Goal: Transaction & Acquisition: Obtain resource

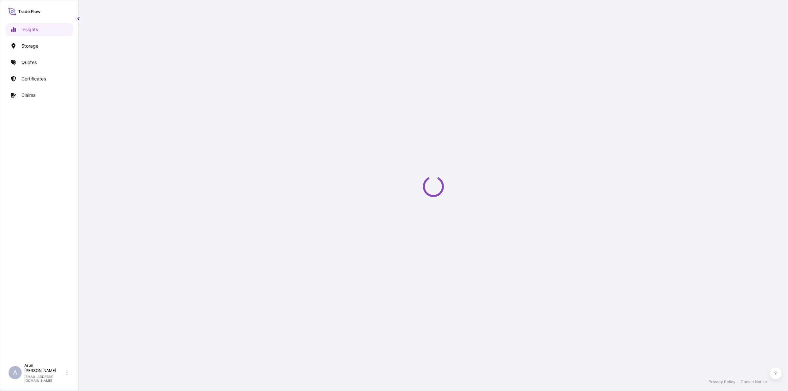
select select "2025"
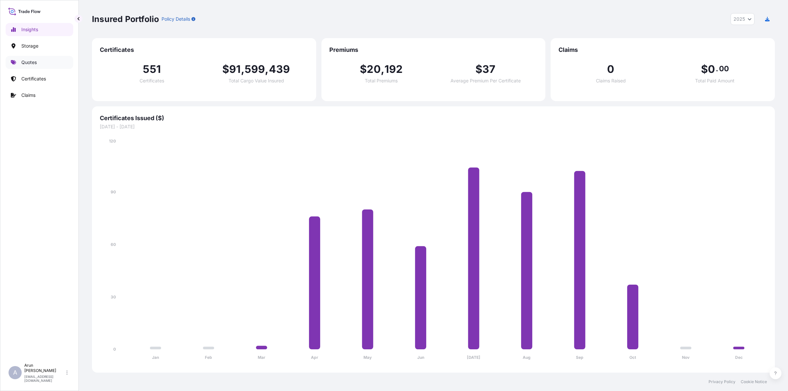
click at [33, 64] on p "Quotes" at bounding box center [28, 62] width 15 height 7
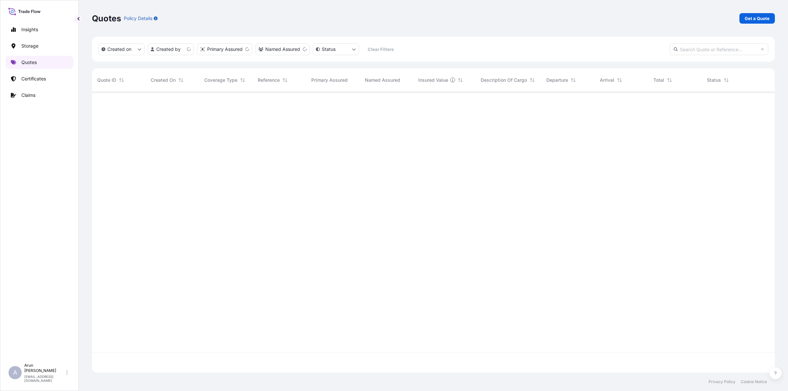
scroll to position [278, 677]
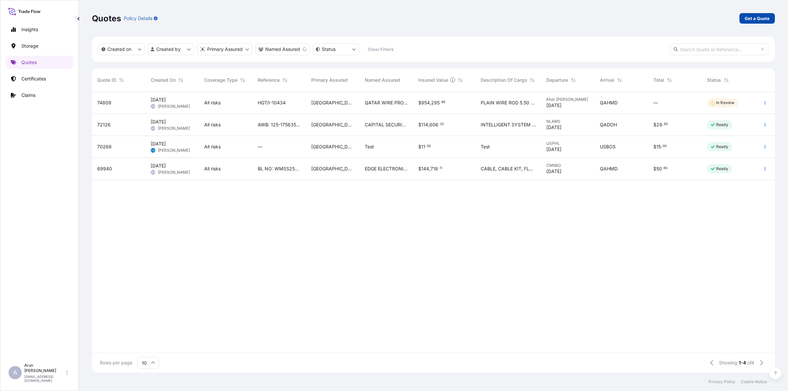
click at [764, 21] on p "Get a Quote" at bounding box center [757, 18] width 25 height 7
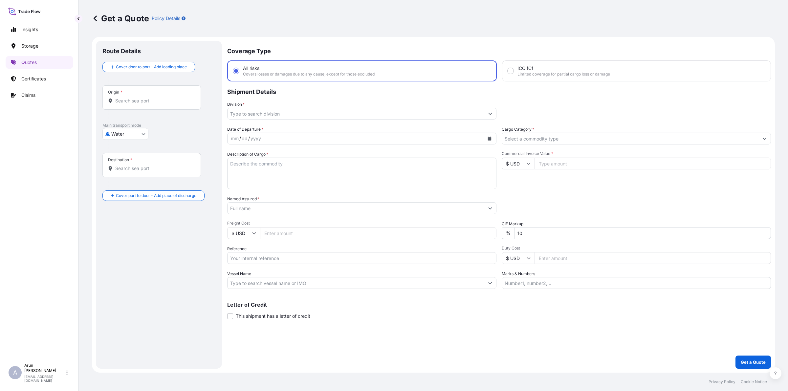
click at [137, 132] on body "Insights Storage Quotes Certificates Claims A [PERSON_NAME] [PERSON_NAME][EMAIL…" at bounding box center [394, 195] width 788 height 391
click at [120, 175] on span "Inland" at bounding box center [121, 174] width 13 height 7
select select "Inland"
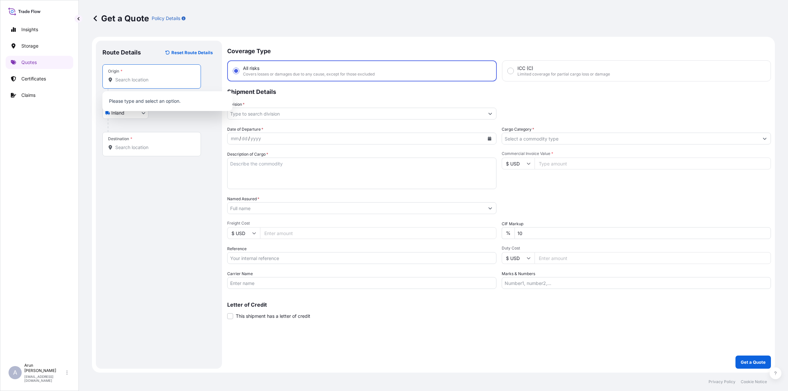
click at [148, 82] on input "Origin *" at bounding box center [154, 80] width 78 height 7
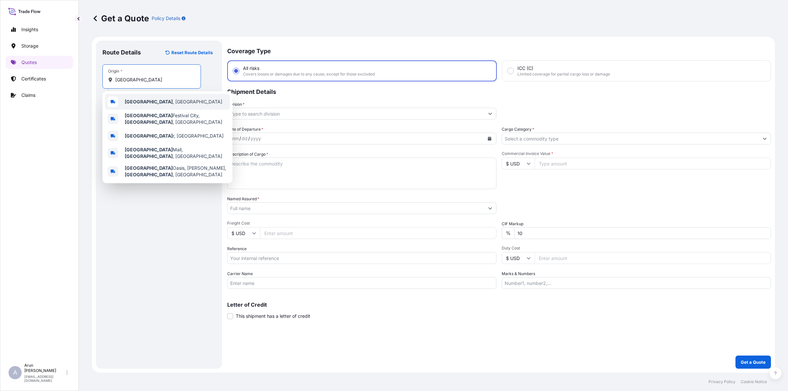
click at [136, 109] on div "[GEOGRAPHIC_DATA] , [GEOGRAPHIC_DATA]" at bounding box center [167, 102] width 125 height 16
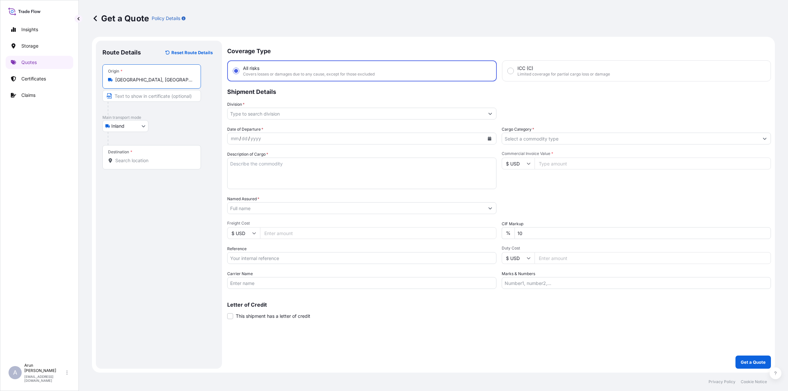
type input "[GEOGRAPHIC_DATA], [GEOGRAPHIC_DATA]"
click at [145, 91] on input "Text to appear on certificate" at bounding box center [151, 96] width 99 height 12
type input "QATAR NATIONAL PLASTIC FACTORY W.L.L, [GEOGRAPHIC_DATA], [GEOGRAPHIC_DATA]"
click at [158, 161] on input "Destination *" at bounding box center [154, 160] width 78 height 7
type input "a"
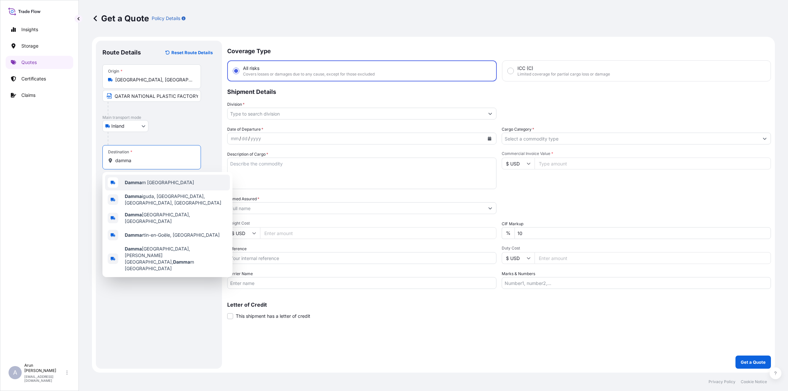
click at [148, 177] on div "Damma m [GEOGRAPHIC_DATA]" at bounding box center [167, 183] width 125 height 16
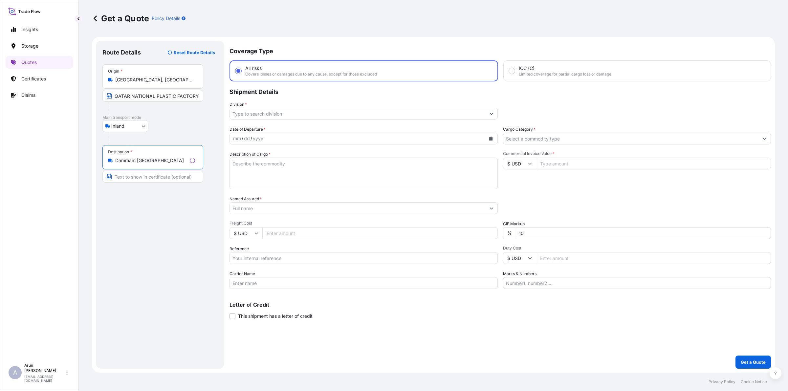
type input "Dammam [GEOGRAPHIC_DATA]"
click at [148, 178] on input "Text to appear on certificate" at bounding box center [152, 177] width 101 height 12
type input "[PERSON_NAME] [PERSON_NAME] SONS TRADING CO., Dammam [GEOGRAPHIC_DATA]"
click at [287, 114] on input "Division *" at bounding box center [356, 114] width 257 height 12
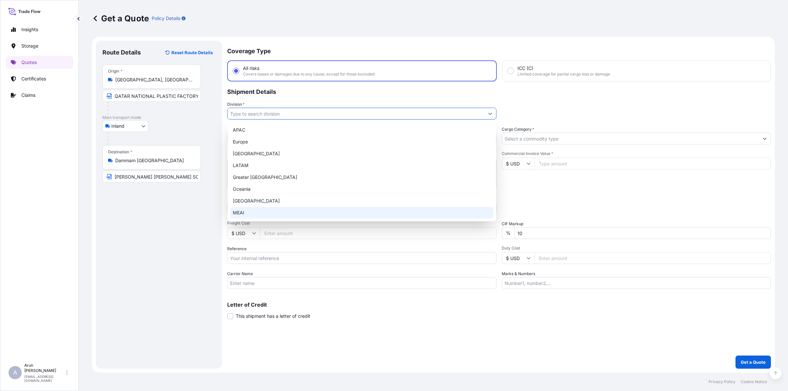
click at [242, 210] on div "MEAI" at bounding box center [361, 213] width 263 height 12
type input "MEAI"
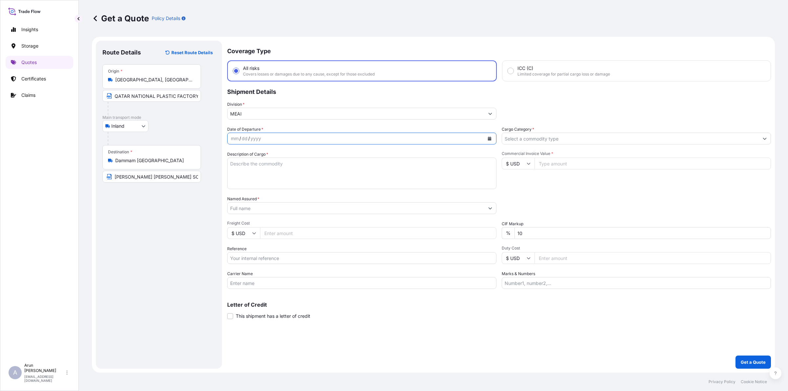
click at [492, 138] on button "Calendar" at bounding box center [490, 138] width 11 height 11
click at [265, 208] on div "14" at bounding box center [264, 206] width 12 height 12
click at [355, 171] on textarea "Description of Cargo *" at bounding box center [361, 174] width 269 height 32
type textarea "l"
type textarea "LDPE PLAIN SHEET"
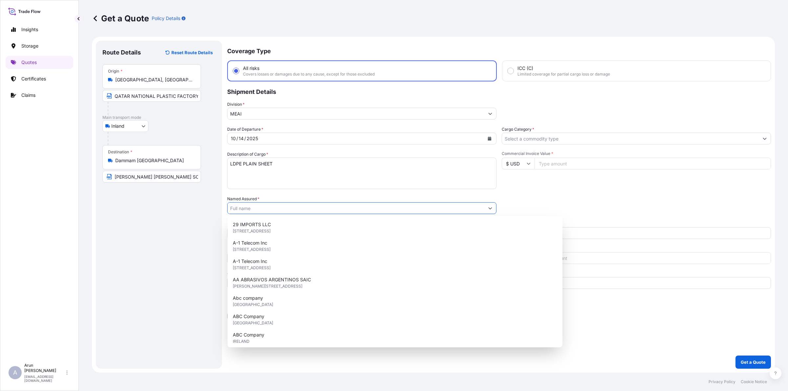
click at [242, 211] on input "Named Assured *" at bounding box center [356, 208] width 257 height 12
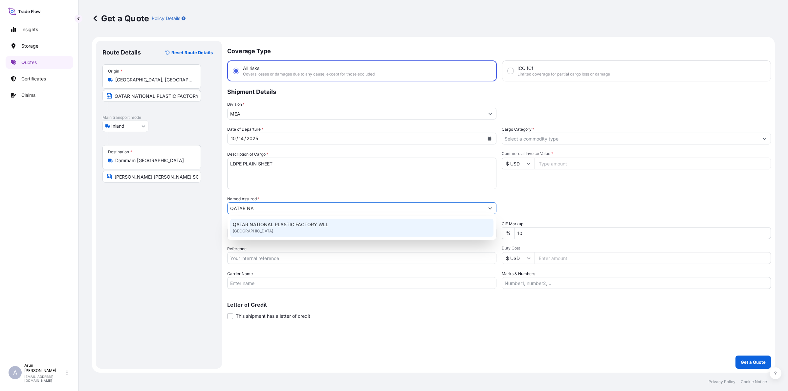
click at [258, 221] on div "QATAR NATIONAL PLASTIC FACTORY [GEOGRAPHIC_DATA]" at bounding box center [361, 228] width 263 height 18
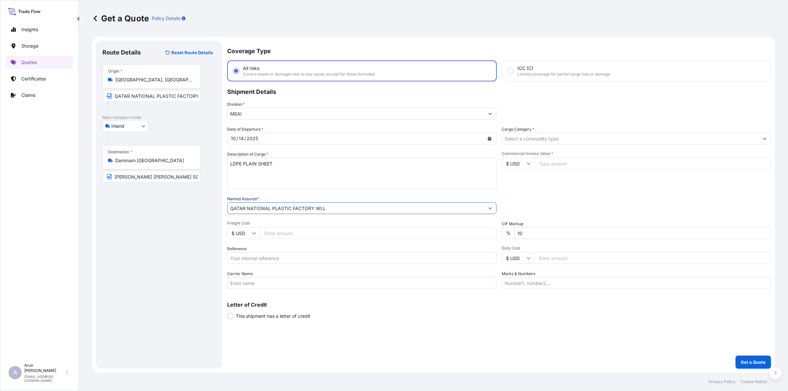
type input "QATAR NATIONAL PLASTIC FACTORY WLL"
click at [298, 231] on input "Freight Cost" at bounding box center [378, 233] width 237 height 12
click at [255, 236] on input "$ USD" at bounding box center [243, 233] width 33 height 12
click at [242, 30] on div "﷼ QAR" at bounding box center [244, 23] width 28 height 12
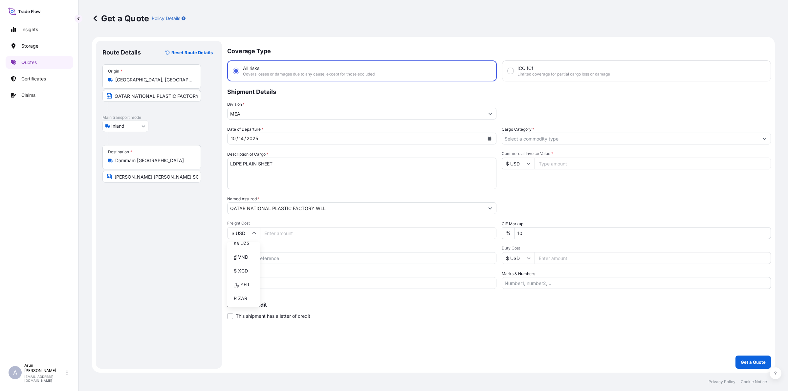
type input "﷼ QAR"
drag, startPoint x: 276, startPoint y: 234, endPoint x: 276, endPoint y: 231, distance: 3.3
click at [275, 232] on input "Freight Cost" at bounding box center [378, 233] width 237 height 12
type input "1600"
click at [261, 259] on input "Reference" at bounding box center [361, 258] width 269 height 12
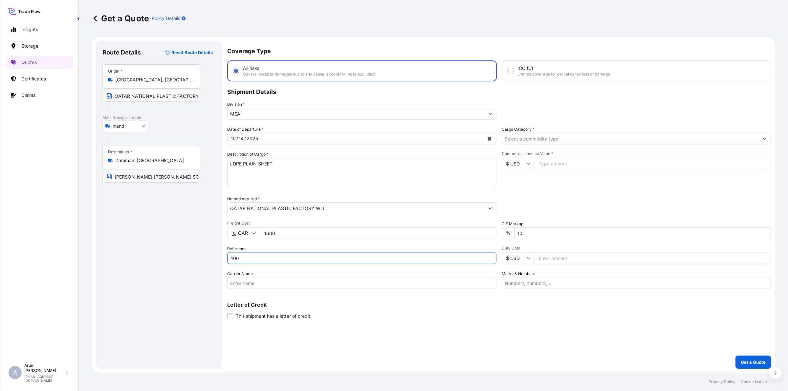
type input "406"
click at [264, 281] on input "Carrier Name" at bounding box center [361, 283] width 269 height 12
type input "BY TRUCK"
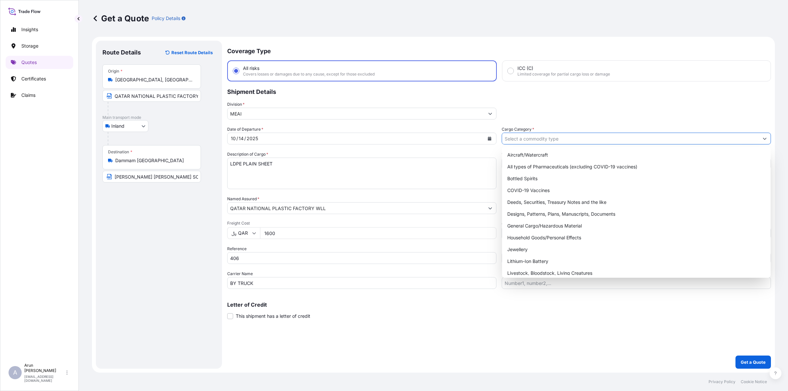
click at [577, 138] on input "Cargo Category *" at bounding box center [630, 139] width 257 height 12
click at [533, 224] on div "General Cargo/Hazardous Material" at bounding box center [636, 226] width 263 height 12
type input "General Cargo/Hazardous Material"
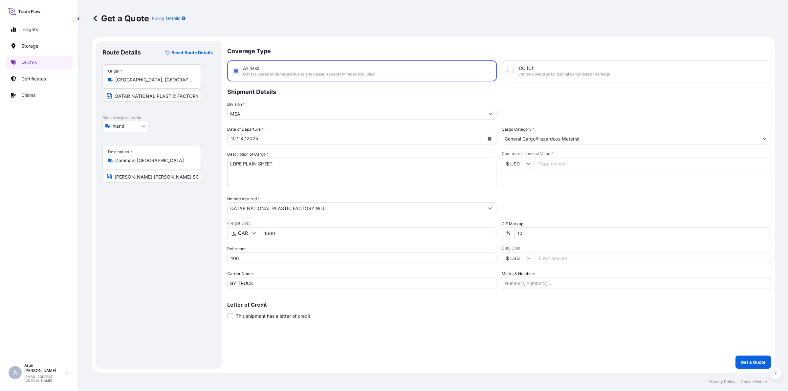
click at [560, 160] on input "Commercial Invoice Value *" at bounding box center [653, 164] width 237 height 12
click at [529, 168] on input "$ USD" at bounding box center [518, 164] width 33 height 12
type input "﷼ QAR"
click at [551, 163] on input "Commercial Invoice Value *" at bounding box center [653, 164] width 237 height 12
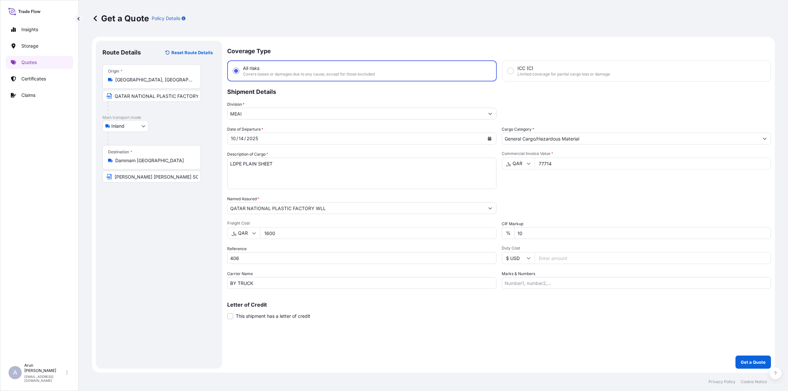
type input "77714"
click at [549, 283] on input "Marks & Numbers" at bounding box center [636, 283] width 269 height 12
click at [543, 284] on input "INVOICE NO: 405 DATE: [DATE]" at bounding box center [636, 283] width 269 height 12
click at [598, 280] on input "INVOICE NO: 406 DATE: [DATE]" at bounding box center [636, 283] width 269 height 12
type input "INVOICE NO: 406 DATE: [DATE]"
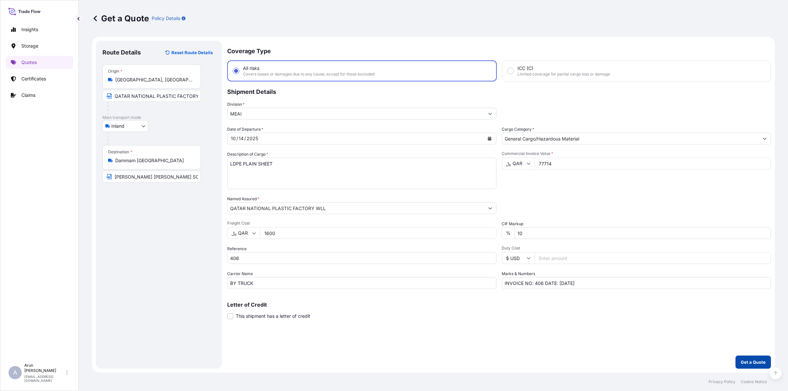
click at [760, 360] on p "Get a Quote" at bounding box center [753, 362] width 25 height 7
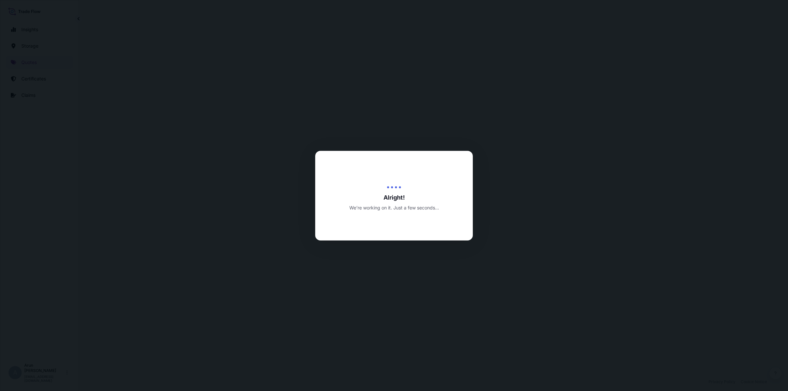
select select "Inland"
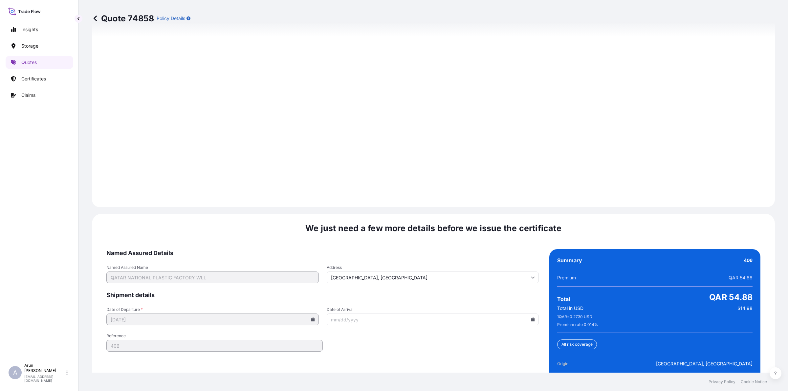
scroll to position [887, 0]
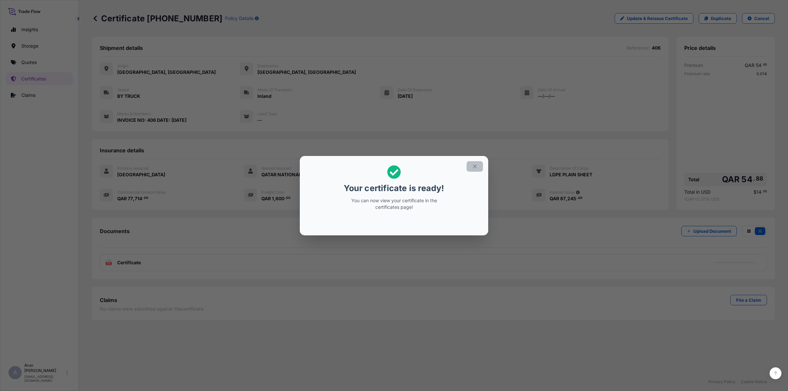
click at [482, 165] on button "button" at bounding box center [475, 166] width 16 height 11
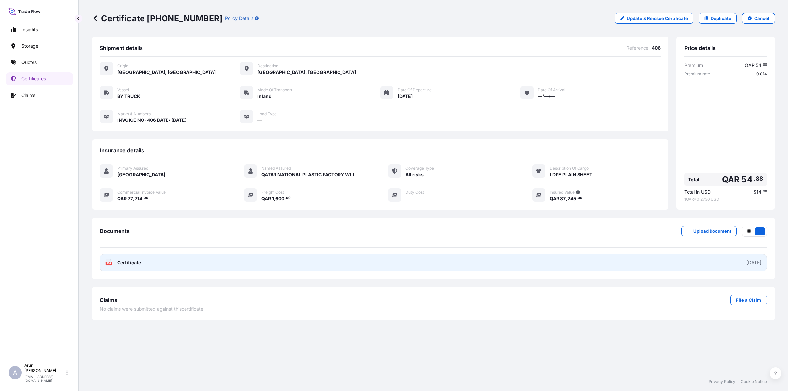
click at [426, 265] on link "PDF Certificate [DATE]" at bounding box center [434, 262] width 668 height 17
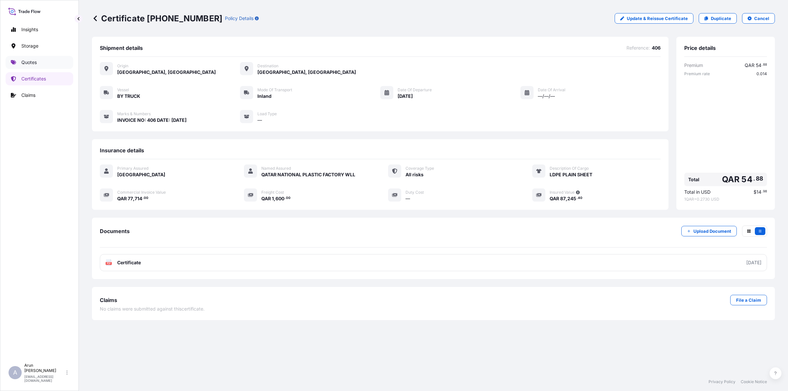
click at [31, 60] on p "Quotes" at bounding box center [28, 62] width 15 height 7
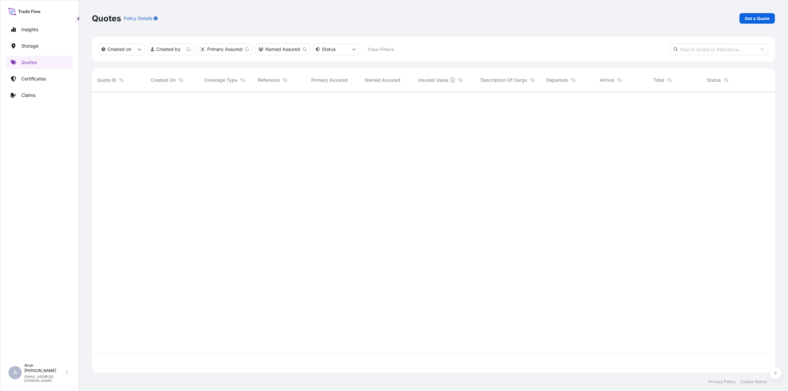
scroll to position [278, 677]
click at [763, 18] on p "Get a Quote" at bounding box center [757, 18] width 25 height 7
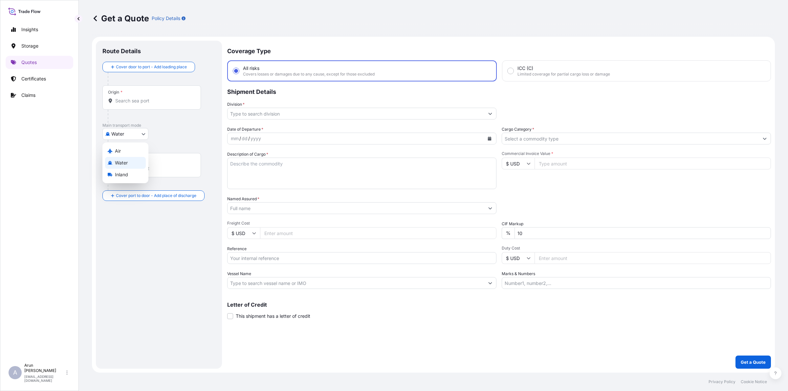
click at [141, 137] on body "Insights Storage Quotes Certificates Claims A [PERSON_NAME] [PERSON_NAME][EMAIL…" at bounding box center [394, 195] width 788 height 391
click at [128, 173] on span "Inland" at bounding box center [121, 174] width 13 height 7
select select "Inland"
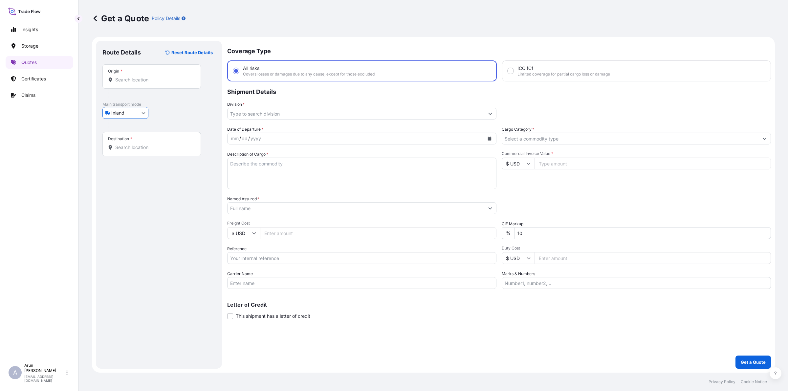
click at [129, 80] on input "Origin *" at bounding box center [154, 80] width 78 height 7
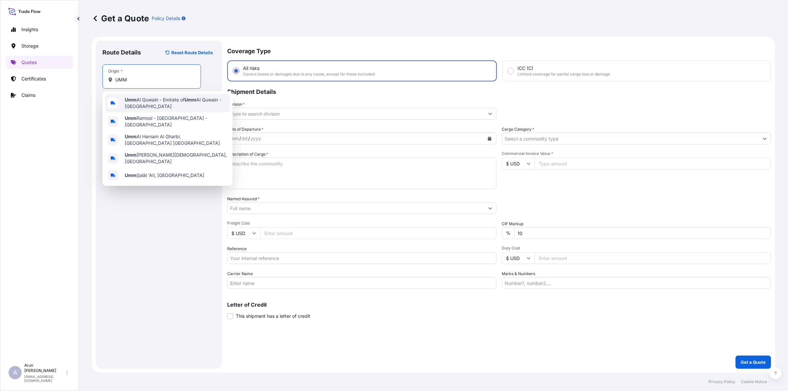
click at [155, 109] on span "Umm Al Quwain - Emirate of [GEOGRAPHIC_DATA] - [GEOGRAPHIC_DATA]" at bounding box center [176, 103] width 102 height 13
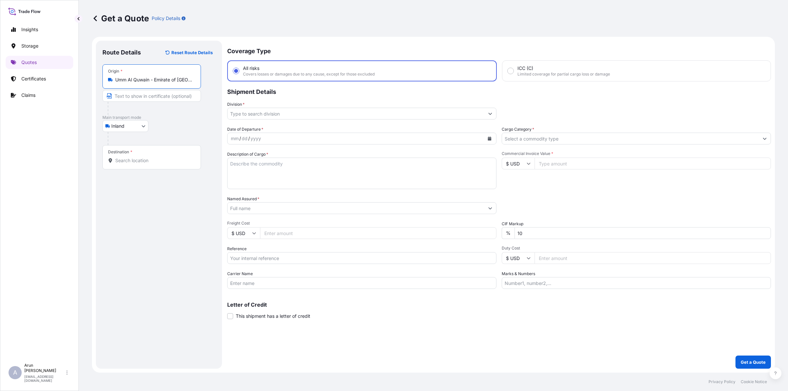
type input "Umm Al Quwain - Emirate of [GEOGRAPHIC_DATA] - [GEOGRAPHIC_DATA]"
click at [136, 98] on input "Text to appear on certificate" at bounding box center [151, 96] width 99 height 12
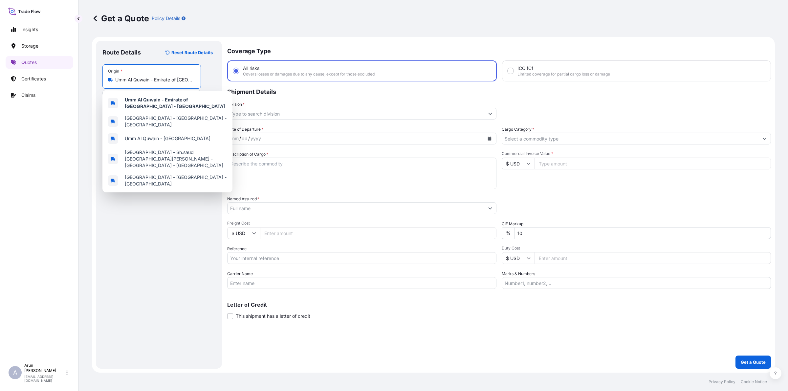
click at [179, 77] on input "Umm Al Quwain - Emirate of [GEOGRAPHIC_DATA] - [GEOGRAPHIC_DATA]" at bounding box center [154, 80] width 78 height 7
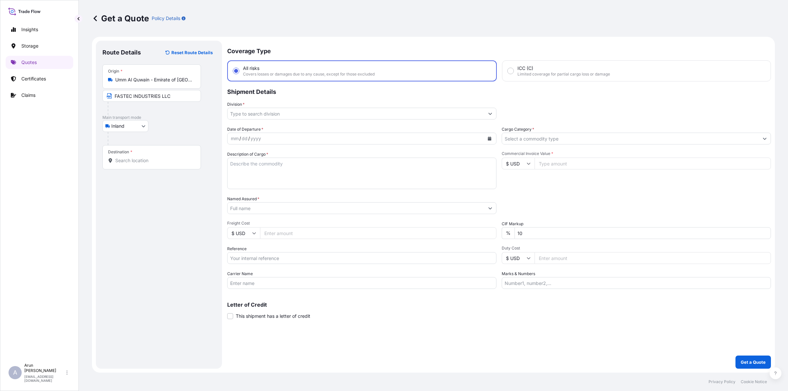
drag, startPoint x: 114, startPoint y: 79, endPoint x: 217, endPoint y: 77, distance: 103.2
click at [217, 77] on div "Route Details Reset Route Details Place of loading Road / [GEOGRAPHIC_DATA] / I…" at bounding box center [159, 205] width 126 height 328
copy icon
click at [196, 96] on input "FASTEC INDUSTRIES LLC" at bounding box center [151, 96] width 99 height 12
paste input "Umm Al Quwain - Emirate of [GEOGRAPHIC_DATA] - [GEOGRAPHIC_DATA]"
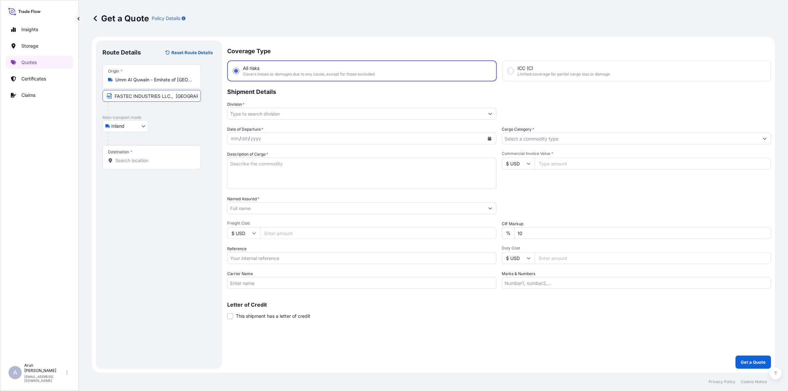
scroll to position [0, 126]
click at [170, 96] on input "FASTEC INDUSTRIES LLC., [GEOGRAPHIC_DATA] - Emirate of [GEOGRAPHIC_DATA] - [GEO…" at bounding box center [151, 96] width 99 height 12
type input "FASTEC INDUSTRIES LLC., [GEOGRAPHIC_DATA] - Emirate of [GEOGRAPHIC_DATA] - [GEO…"
click at [160, 163] on input "Destination *" at bounding box center [154, 160] width 78 height 7
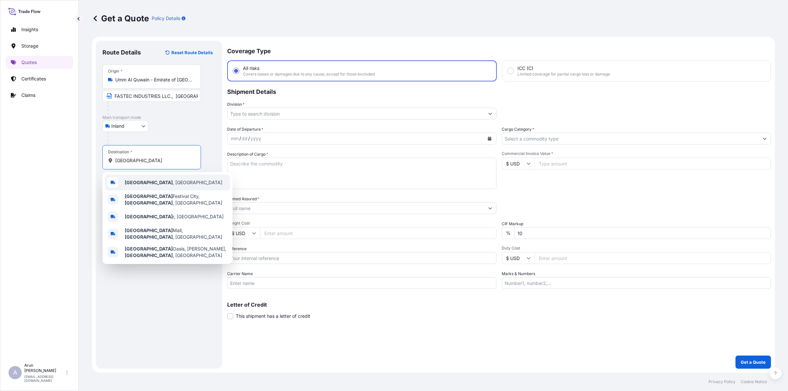
click at [137, 182] on span "[GEOGRAPHIC_DATA] , [GEOGRAPHIC_DATA]" at bounding box center [174, 182] width 98 height 7
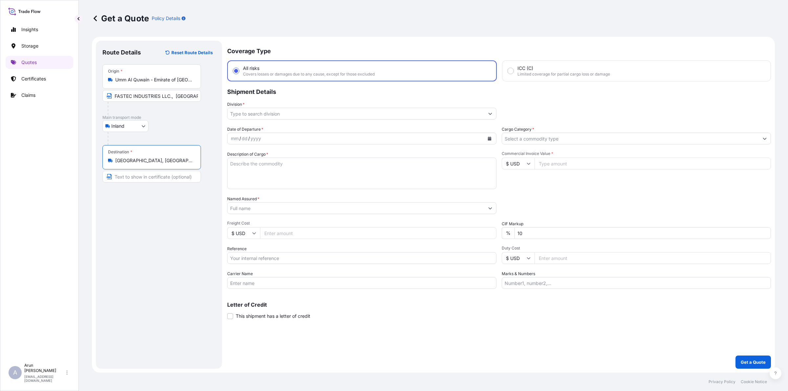
type input "[GEOGRAPHIC_DATA], [GEOGRAPHIC_DATA]"
click at [153, 176] on input "Text to appear on certificate" at bounding box center [151, 177] width 99 height 12
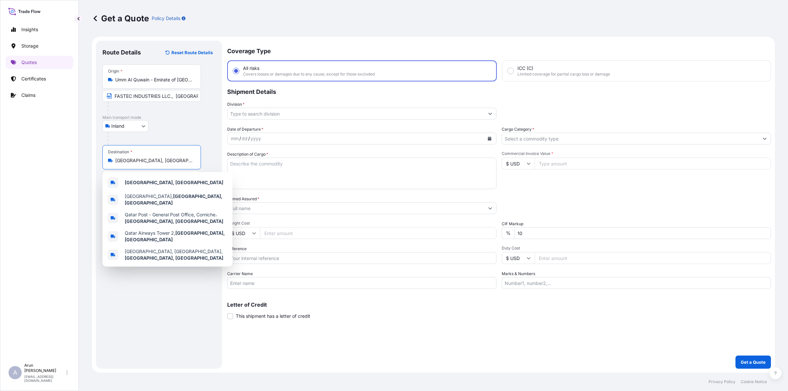
drag, startPoint x: 147, startPoint y: 160, endPoint x: 95, endPoint y: 160, distance: 51.6
click at [95, 160] on form "Route Details Reset Route Details Place of loading Road / [GEOGRAPHIC_DATA] / I…" at bounding box center [433, 205] width 683 height 336
click at [165, 184] on div "[GEOGRAPHIC_DATA], [GEOGRAPHIC_DATA]" at bounding box center [167, 183] width 125 height 16
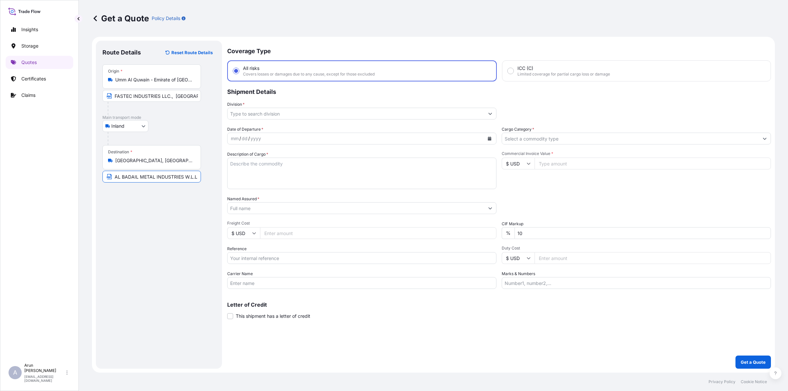
click at [196, 180] on input "AL BADAIL METAL INDUSTRIES W.L.L" at bounding box center [151, 177] width 99 height 12
paste input "[GEOGRAPHIC_DATA], [GEOGRAPHIC_DATA]"
type input "AL BADAIL METAL INDUSTRIES W.L.L, [GEOGRAPHIC_DATA], [GEOGRAPHIC_DATA]"
click at [285, 116] on input "Division *" at bounding box center [356, 114] width 257 height 12
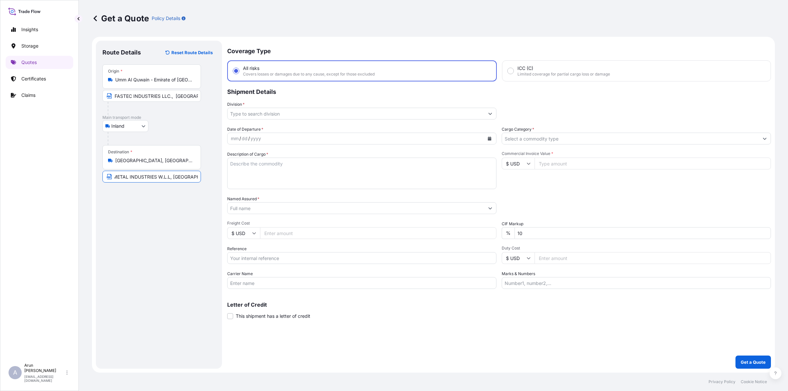
scroll to position [0, 0]
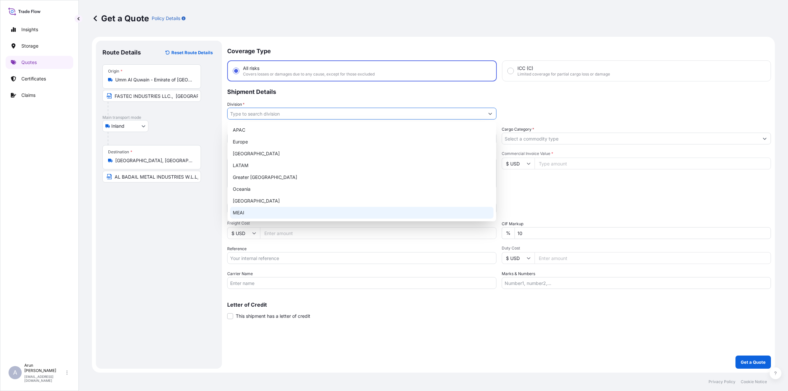
click at [247, 208] on div "MEAI" at bounding box center [361, 213] width 263 height 12
type input "MEAI"
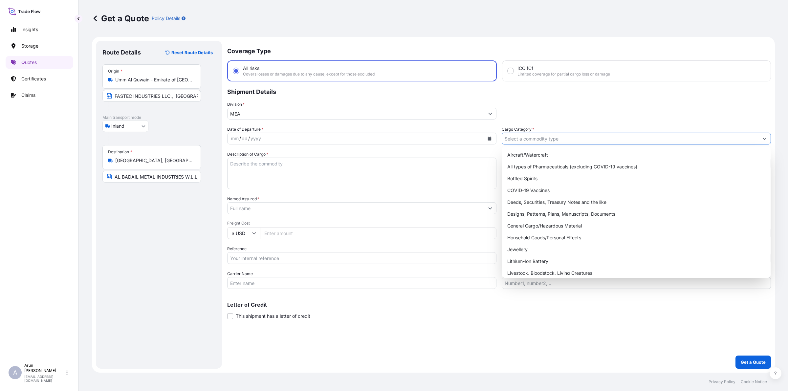
click at [578, 140] on input "Cargo Category *" at bounding box center [630, 139] width 257 height 12
click at [530, 224] on div "General Cargo/Hazardous Material" at bounding box center [636, 226] width 263 height 12
type input "General Cargo/Hazardous Material"
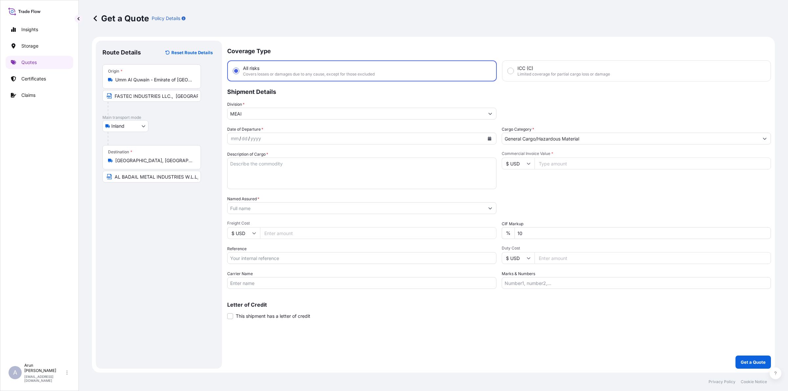
click at [580, 166] on input "Commercial Invoice Value *" at bounding box center [653, 164] width 237 height 12
click at [490, 139] on icon "Calendar" at bounding box center [490, 139] width 4 height 4
click at [261, 207] on div "14" at bounding box center [264, 206] width 12 height 12
click at [286, 159] on textarea "Description of Cargo *" at bounding box center [361, 174] width 269 height 32
drag, startPoint x: 270, startPoint y: 161, endPoint x: 215, endPoint y: 168, distance: 55.0
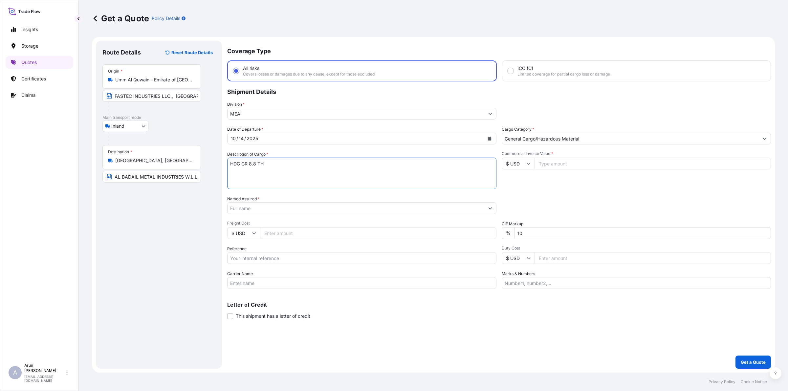
click at [215, 168] on form "Route Details Reset Route Details Place of loading Road / Inland Road / Inland …" at bounding box center [433, 205] width 683 height 336
paste textarea ". 8.8 THREADED ROD M20X2MTR 2. HDG IS04032 GR. 8 NUT M20 3. HDG IS07089 FW M20 …"
drag, startPoint x: 240, startPoint y: 171, endPoint x: 216, endPoint y: 174, distance: 24.8
click at [215, 177] on form "Route Details Reset Route Details Place of loading Road / Inland Road / Inland …" at bounding box center [433, 205] width 683 height 336
click at [240, 170] on textarea "HDG GR. 8.8 THREADED ROD M20X2MTR 2. HDG IS04032 GR. 8 NUT M20 3. HDG IS07089 F…" at bounding box center [361, 174] width 269 height 32
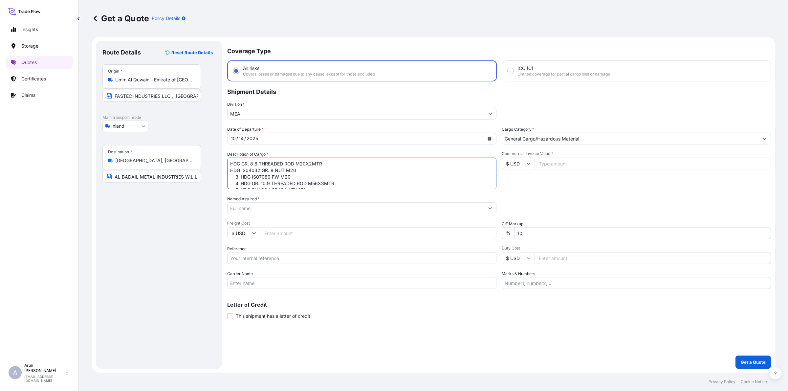
click at [240, 176] on textarea "HDG GR. 8.8 THREADED ROD M20X2MTR HDG IS04032 GR. 8 NUT M20 3. HDG IS07089 FW M…" at bounding box center [361, 174] width 269 height 32
click at [235, 181] on textarea "HDG GR. 8.8 THREADED ROD M20X2MTR HDG IS04032 GR. 8 NUT M20 HDG IS07089 FW M20 …" at bounding box center [361, 174] width 269 height 32
click at [240, 183] on textarea "HDG GR. 8.8 THREADED ROD M20X2MTR HDG IS04032 GR. 8 NUT M20 HDG IS07089 FW M20 …" at bounding box center [361, 174] width 269 height 32
click at [241, 178] on textarea "HDG GR. 8.8 THREADED ROD M20X2MTR HDG IS04032 GR. 8 NUT M20 HDG IS07089 FW M20 …" at bounding box center [361, 174] width 269 height 32
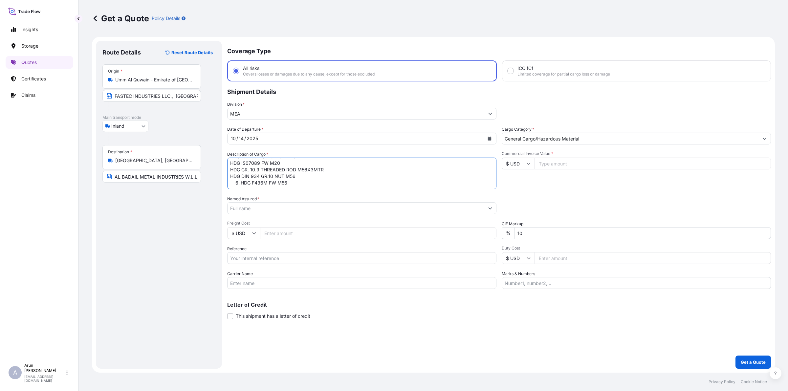
click at [240, 183] on textarea "HDG GR. 8.8 THREADED ROD M20X2MTR HDG IS04032 GR. 8 NUT M20 HDG IS07089 FW M20 …" at bounding box center [361, 174] width 269 height 32
type textarea "HDG GR. 8.8 THREADED ROD M20X2MTR HDG IS04032 GR. 8 NUT M20 HDG IS07089 FW M20 …"
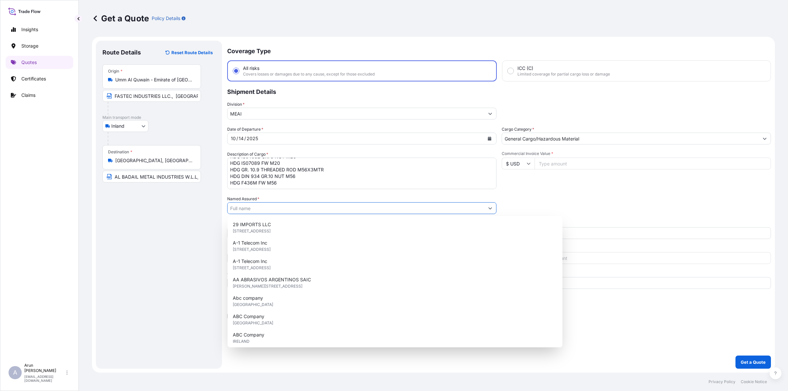
click at [293, 206] on input "Named Assured *" at bounding box center [356, 208] width 257 height 12
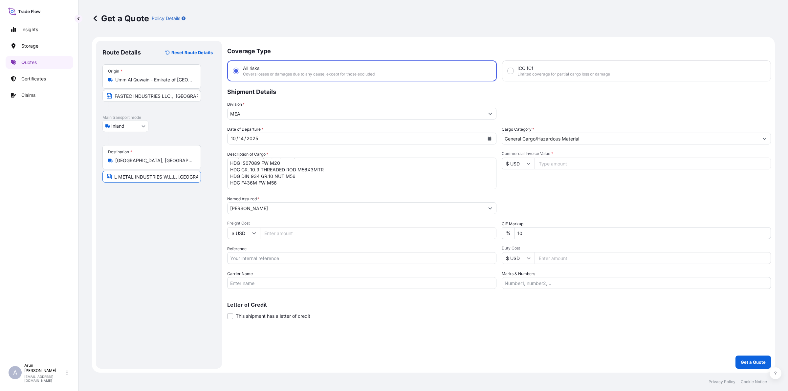
scroll to position [0, 27]
drag, startPoint x: 113, startPoint y: 175, endPoint x: 178, endPoint y: 188, distance: 66.0
click at [170, 187] on div "Route Details Reset Route Details Place of loading Road / [GEOGRAPHIC_DATA] / I…" at bounding box center [158, 204] width 113 height 315
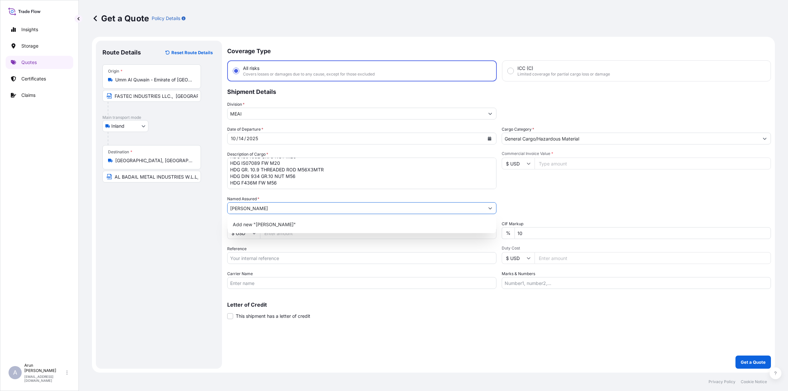
drag, startPoint x: 268, startPoint y: 211, endPoint x: 218, endPoint y: 214, distance: 50.0
click at [215, 217] on form "Route Details Reset Route Details Place of loading Road / Inland Road / Inland …" at bounding box center [433, 205] width 683 height 336
paste input "DAIL METAL INDUSTRIES W.L.L"
click at [339, 224] on div "Add new "AL BADAIL METAL INDUSTRIES W.L.L"" at bounding box center [361, 225] width 263 height 12
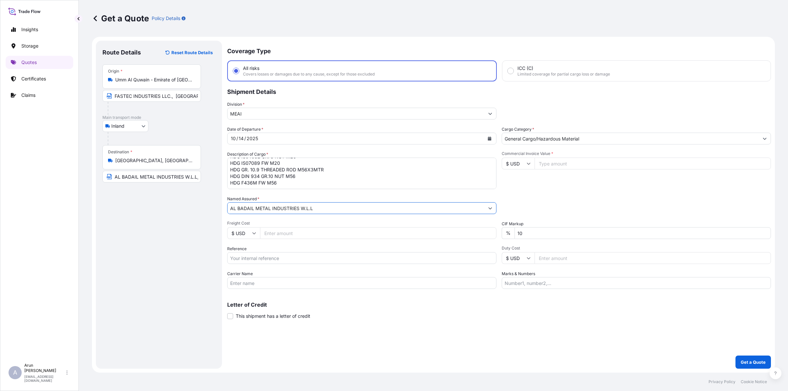
type input "AL BADAIL METAL INDUSTRIES W.L.L"
click at [327, 229] on input "Freight Cost" at bounding box center [378, 233] width 237 height 12
click at [255, 236] on input "$ USD" at bounding box center [243, 233] width 33 height 12
click at [240, 177] on div "د.إ AED" at bounding box center [244, 170] width 28 height 12
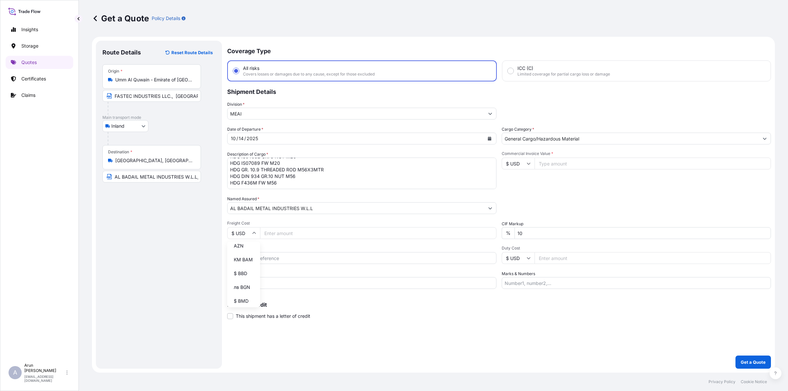
type input "د.إ AED"
click at [277, 238] on input "Freight Cost" at bounding box center [378, 233] width 237 height 12
type input "73368.57"
click at [236, 266] on div "Date of Departure * [DATE] Cargo Category * General Cargo/Hazardous Material De…" at bounding box center [499, 207] width 544 height 163
click at [245, 255] on input "Reference" at bounding box center [361, 258] width 269 height 12
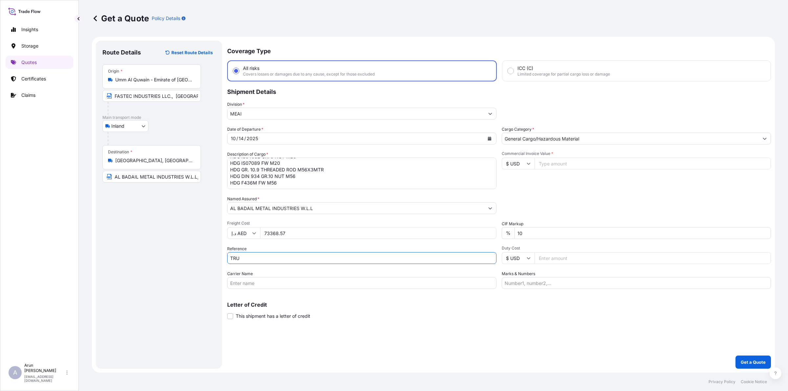
type input "TRUK"
drag, startPoint x: 249, startPoint y: 261, endPoint x: 207, endPoint y: 266, distance: 42.1
click at [207, 266] on form "Route Details Reset Route Details Place of loading Road / Inland Road / Inland …" at bounding box center [433, 205] width 683 height 336
type input "181683"
click at [249, 271] on label "Carrier Name" at bounding box center [240, 274] width 26 height 7
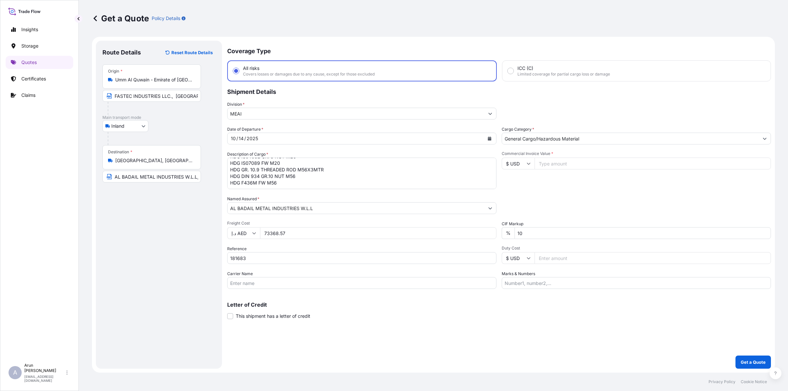
click at [249, 277] on input "Carrier Name" at bounding box center [361, 283] width 269 height 12
click at [252, 281] on input "Carrier Name" at bounding box center [361, 283] width 269 height 12
type input "BY TRUCK"
click at [602, 170] on div "Commercial Invoice Value * $ USD" at bounding box center [636, 170] width 269 height 38
click at [604, 163] on input "Commercial Invoice Value *" at bounding box center [653, 164] width 237 height 12
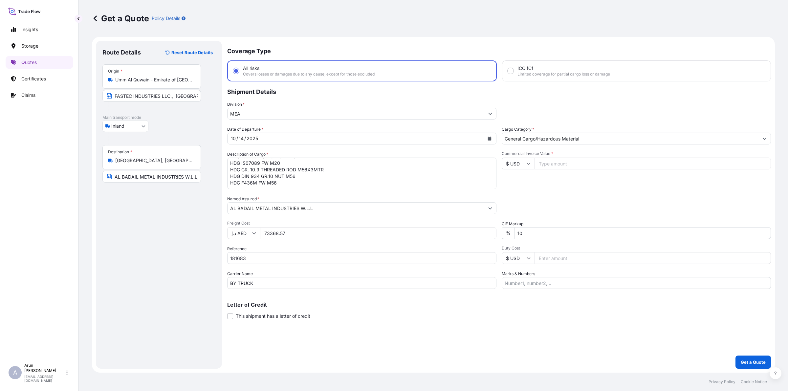
drag, startPoint x: 326, startPoint y: 229, endPoint x: 245, endPoint y: 229, distance: 80.8
click at [245, 229] on div "د.إ AED 73368.57" at bounding box center [361, 233] width 269 height 12
click at [525, 163] on input "$ USD" at bounding box center [518, 164] width 33 height 12
click at [514, 148] on div "د.إ AED" at bounding box center [519, 142] width 28 height 12
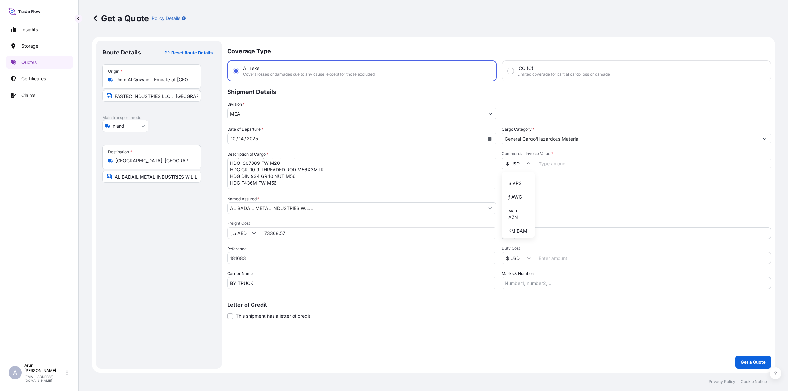
type input "د.إ AED"
click at [560, 166] on input "Commercial Invoice Value *" at bounding box center [653, 164] width 237 height 12
paste input "73368.57"
type input "73368.57"
drag, startPoint x: 286, startPoint y: 235, endPoint x: 161, endPoint y: 239, distance: 124.6
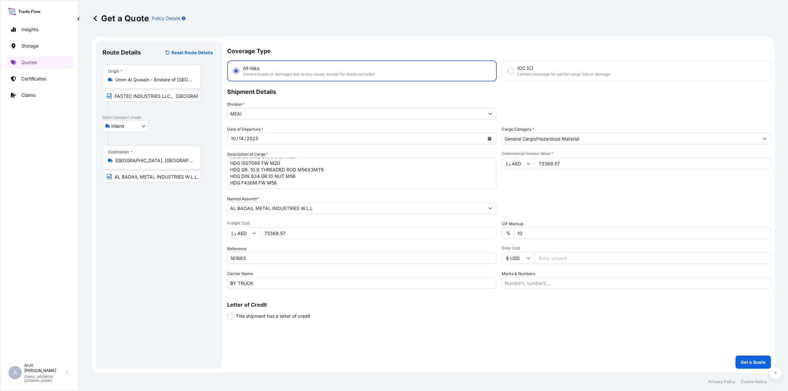
click at [163, 239] on form "Route Details Reset Route Details Place of loading Road / Inland Road / Inland …" at bounding box center [433, 205] width 683 height 336
type input "2600"
click at [531, 279] on input "Marks & Numbers" at bounding box center [636, 283] width 269 height 12
drag, startPoint x: 254, startPoint y: 257, endPoint x: 183, endPoint y: 261, distance: 70.7
click at [183, 261] on form "Route Details Reset Route Details Place of loading Road / Inland Road / Inland …" at bounding box center [433, 205] width 683 height 336
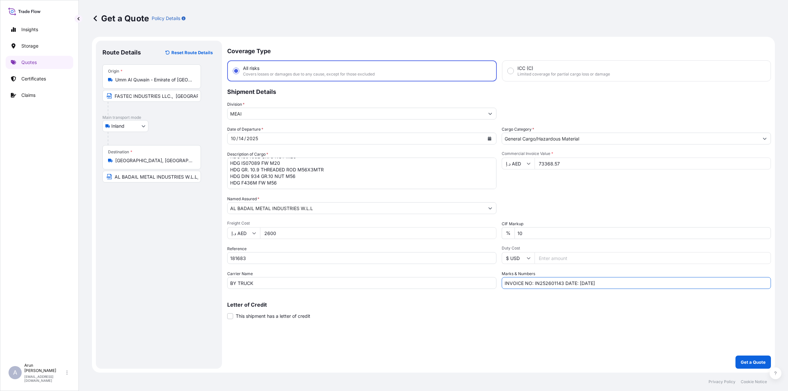
drag, startPoint x: 534, startPoint y: 283, endPoint x: 562, endPoint y: 286, distance: 28.2
click at [562, 286] on input "INVOICE NO: IN252601143 DATE: [DATE]" at bounding box center [636, 283] width 269 height 12
paste input "18168"
click at [568, 283] on input "INVOICE NO:181683 DATE: [DATE]" at bounding box center [636, 283] width 269 height 12
type input "INVOICE NO:181683 DATE: [DATE]"
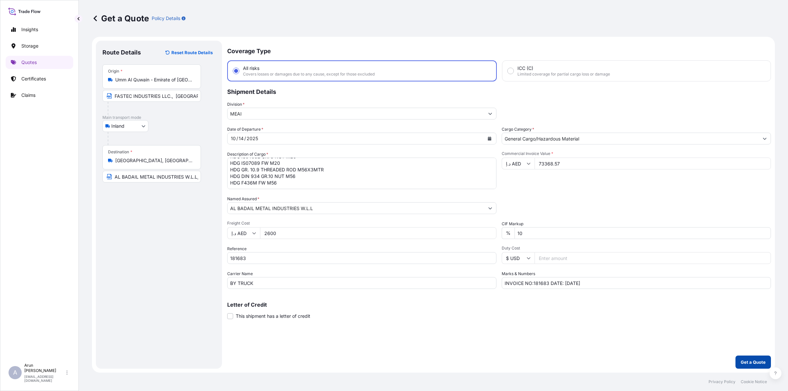
click at [759, 360] on p "Get a Quote" at bounding box center [753, 362] width 25 height 7
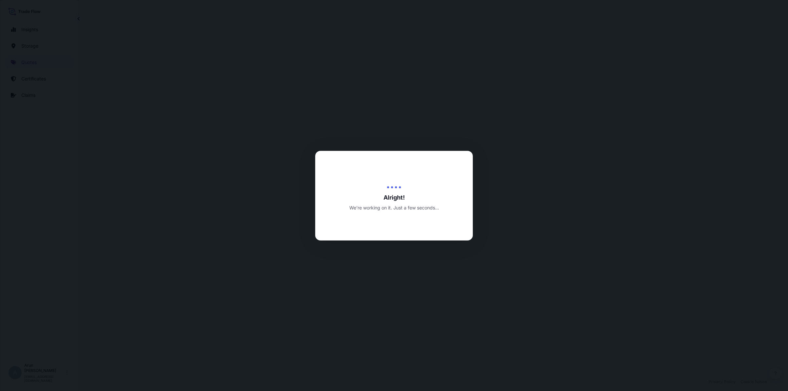
select select "Inland"
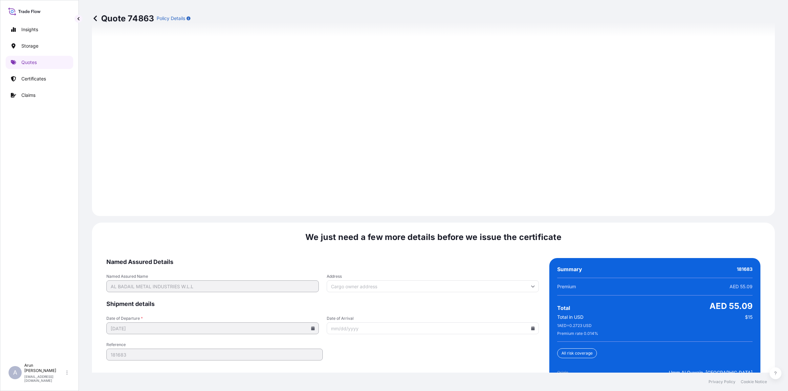
scroll to position [887, 0]
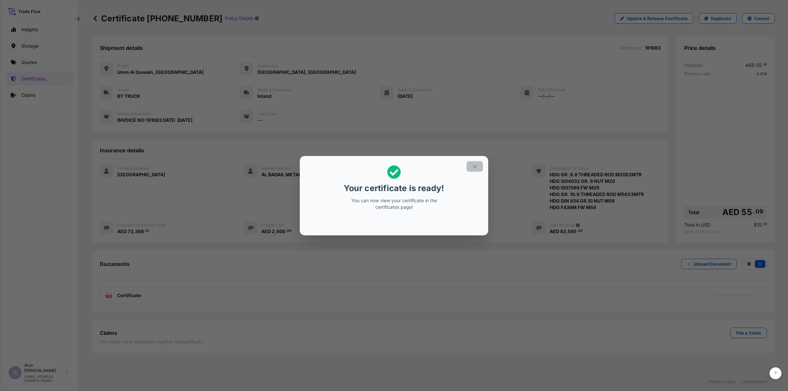
click at [474, 167] on icon "button" at bounding box center [475, 167] width 6 height 6
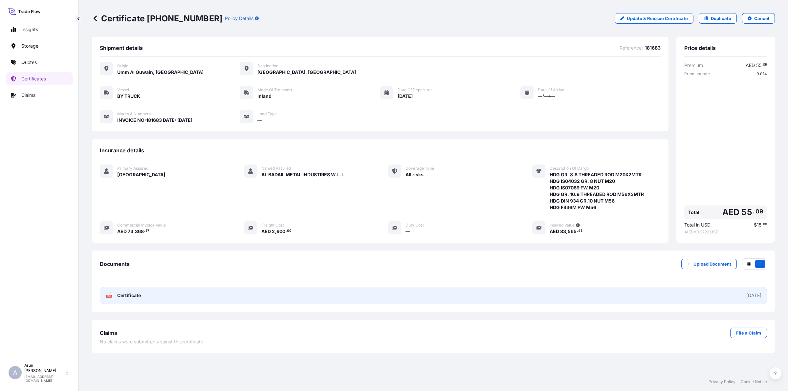
click at [155, 297] on link "PDF Certificate [DATE]" at bounding box center [434, 295] width 668 height 17
